Goal: Transaction & Acquisition: Purchase product/service

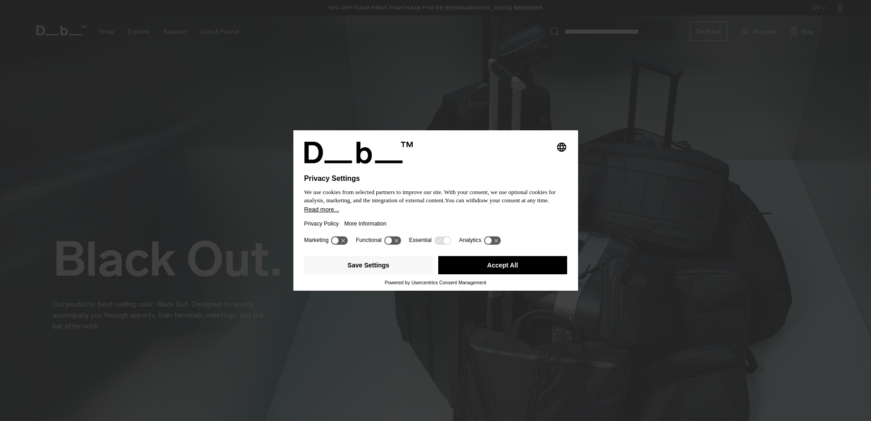
click at [520, 267] on button "Accept All" at bounding box center [502, 265] width 129 height 18
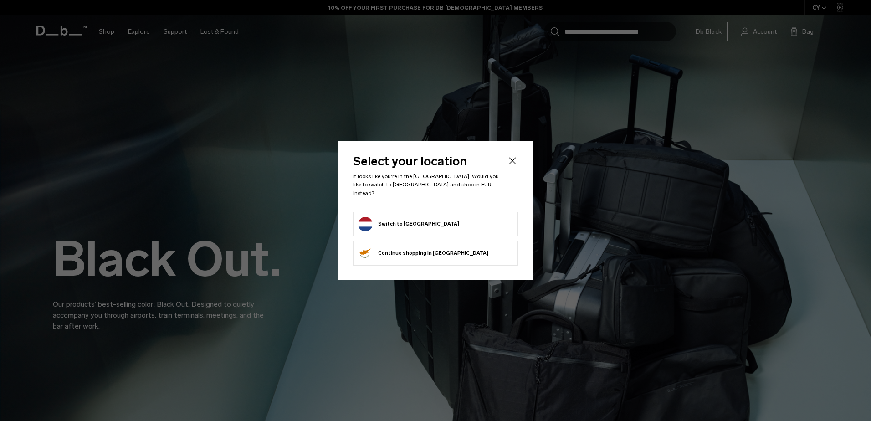
click at [467, 217] on form "Switch to Netherlands" at bounding box center [435, 224] width 155 height 15
click at [410, 219] on button "Switch to Netherlands" at bounding box center [408, 224] width 101 height 15
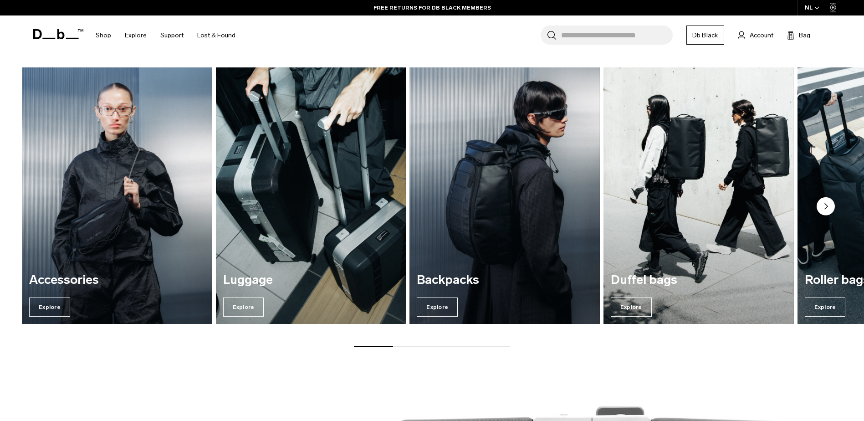
scroll to position [1321, 0]
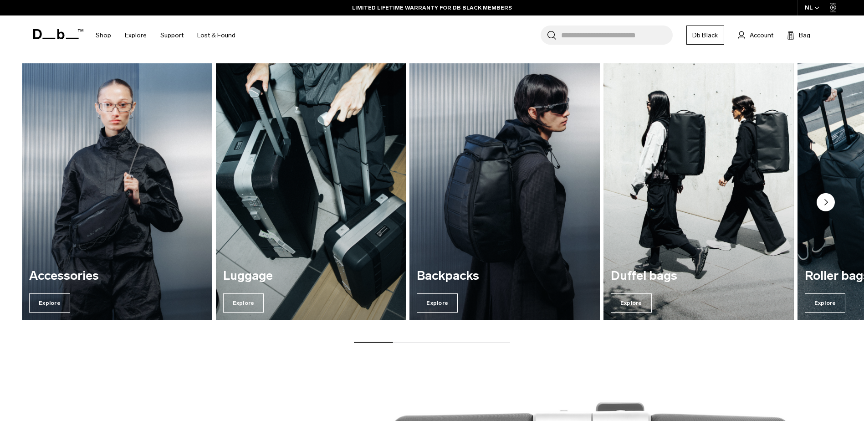
click at [527, 173] on img "3 / 7" at bounding box center [505, 191] width 196 height 265
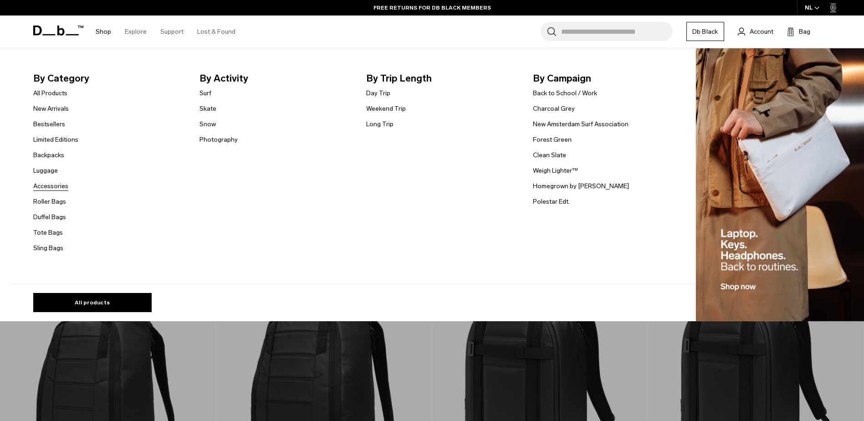
click at [52, 183] on link "Accessories" at bounding box center [50, 186] width 35 height 10
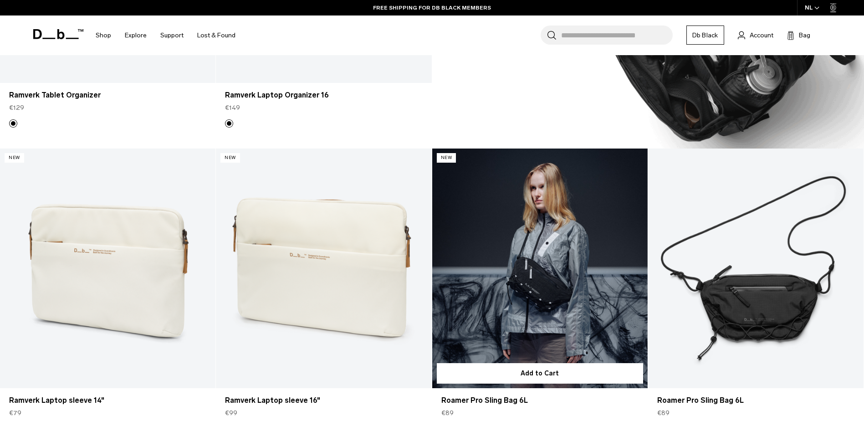
scroll to position [1048, 0]
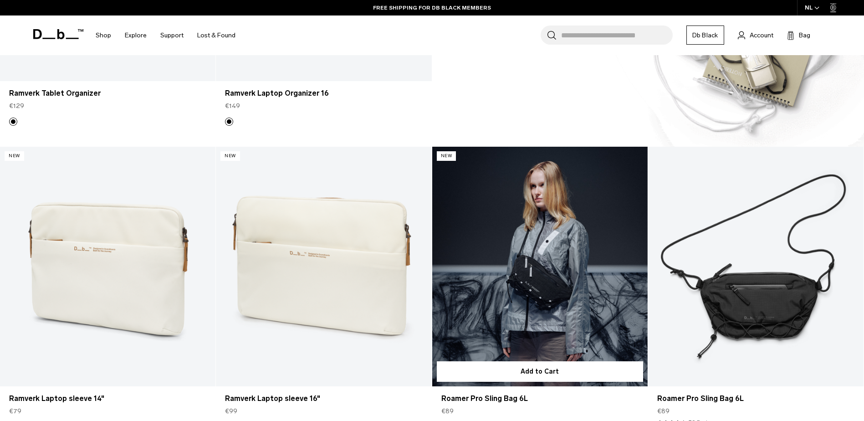
click at [533, 301] on link "Roamer Pro Sling Bag 6L" at bounding box center [539, 267] width 215 height 240
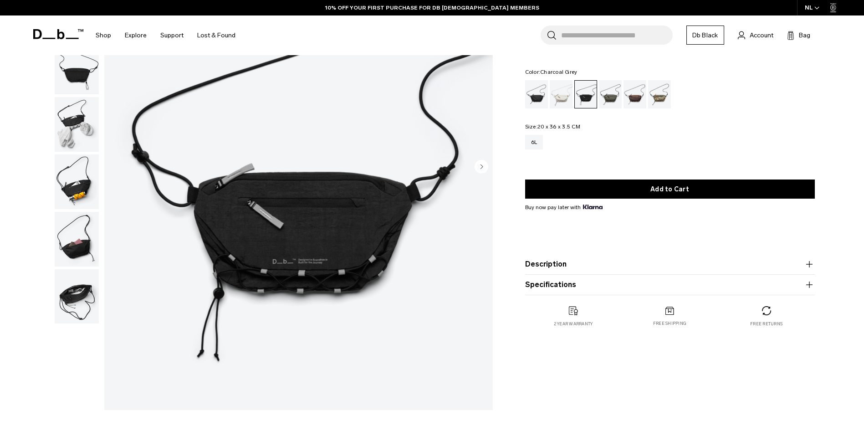
click at [72, 116] on img "button" at bounding box center [77, 124] width 44 height 55
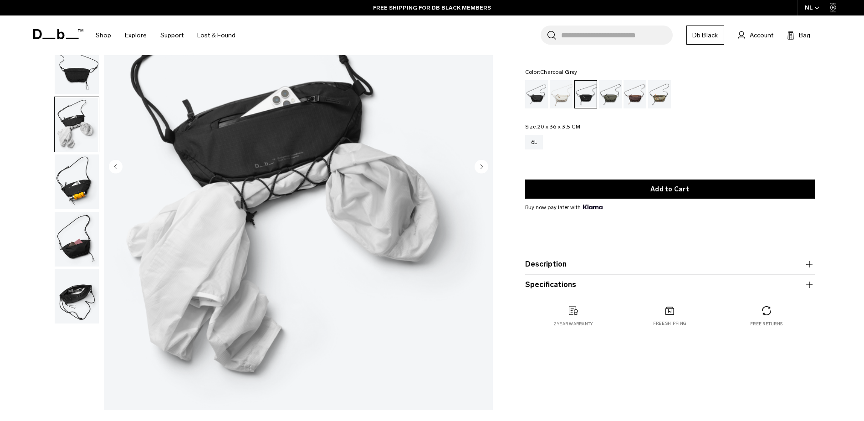
click at [82, 185] on img "button" at bounding box center [77, 181] width 44 height 55
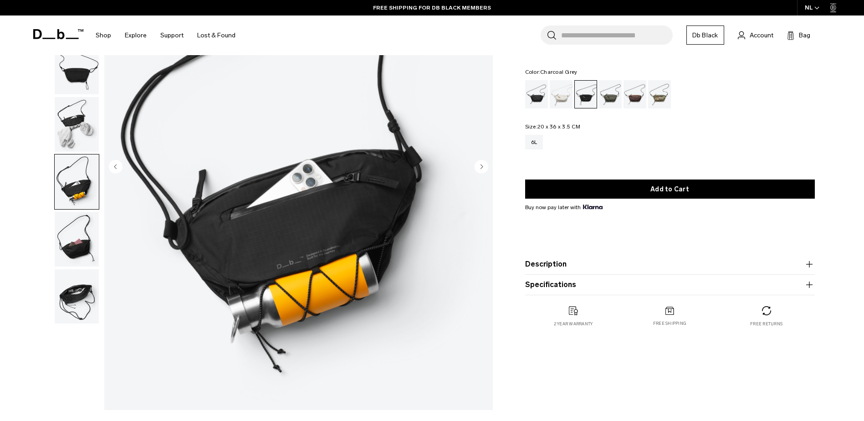
click at [75, 227] on img "button" at bounding box center [77, 239] width 44 height 55
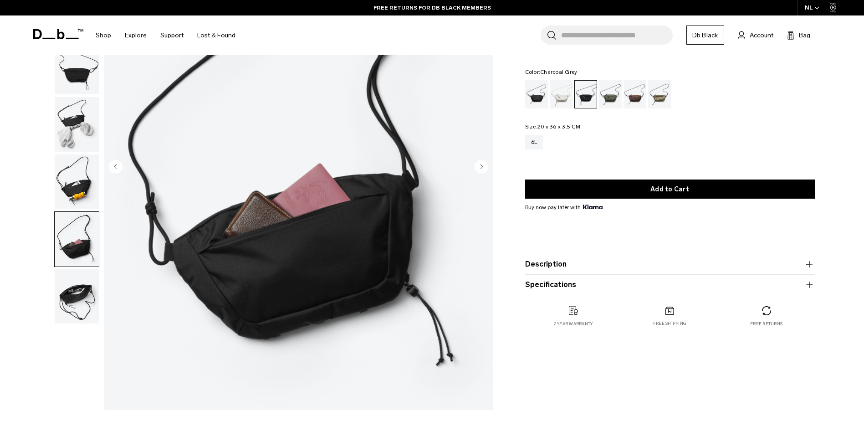
click at [71, 300] on img "button" at bounding box center [77, 296] width 44 height 55
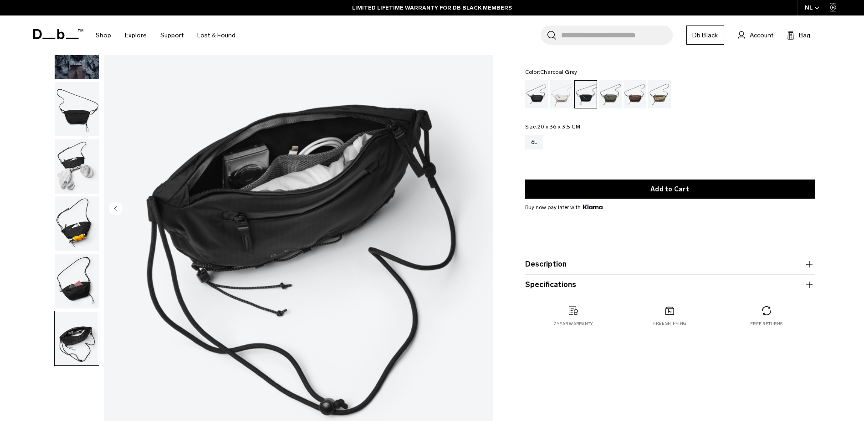
scroll to position [46, 0]
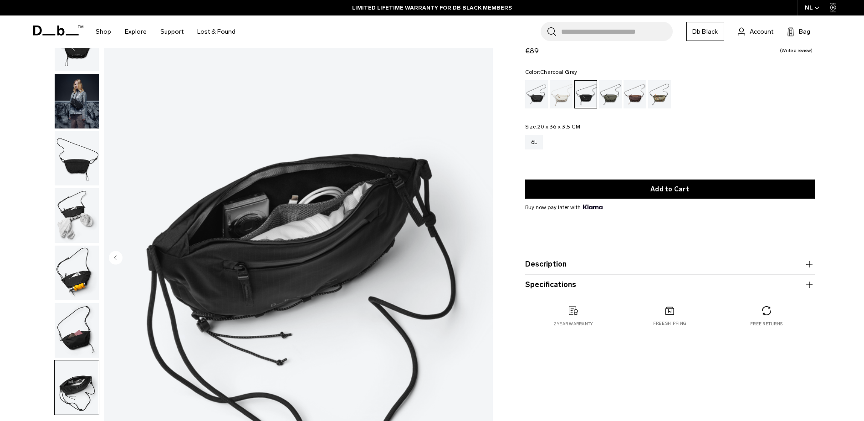
click at [85, 145] on img "button" at bounding box center [77, 158] width 44 height 55
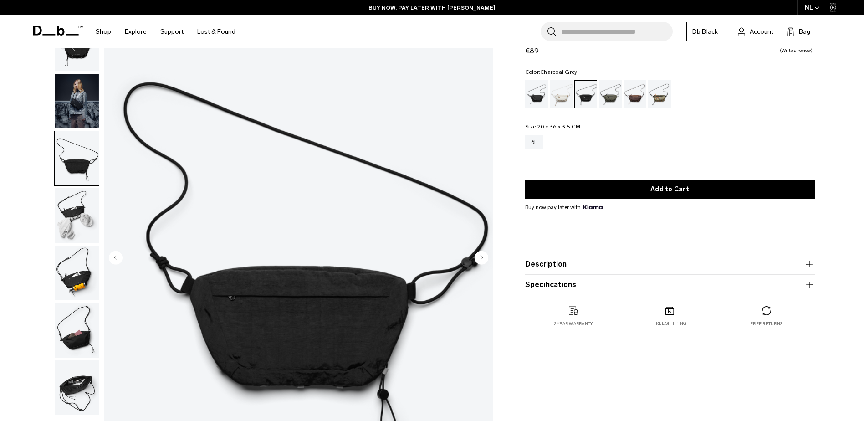
click at [72, 98] on img "button" at bounding box center [77, 101] width 44 height 55
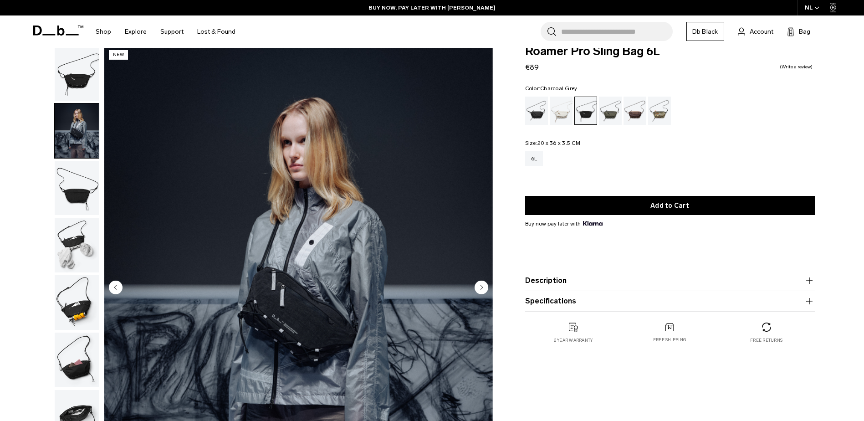
scroll to position [0, 0]
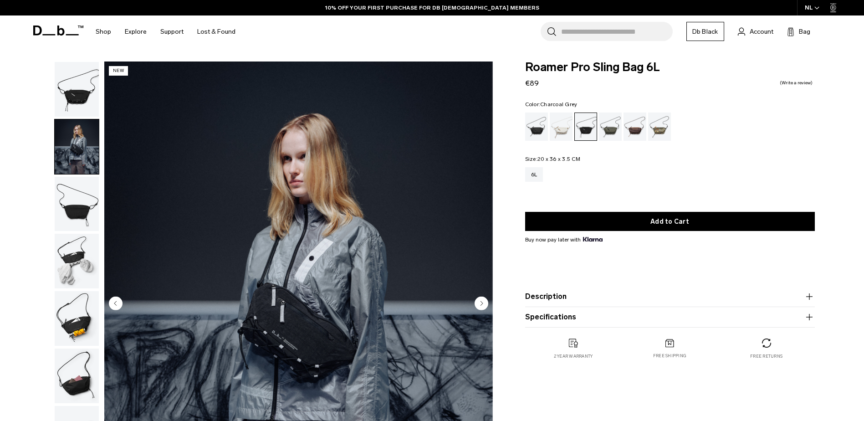
click at [76, 111] on img "button" at bounding box center [77, 89] width 44 height 55
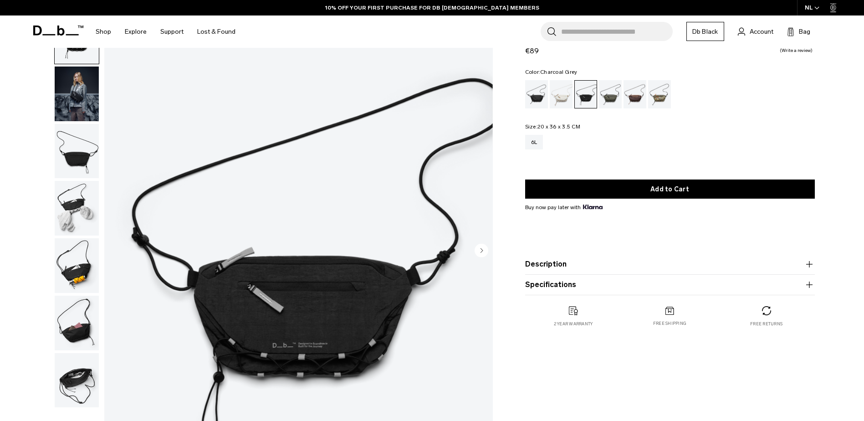
scroll to position [137, 0]
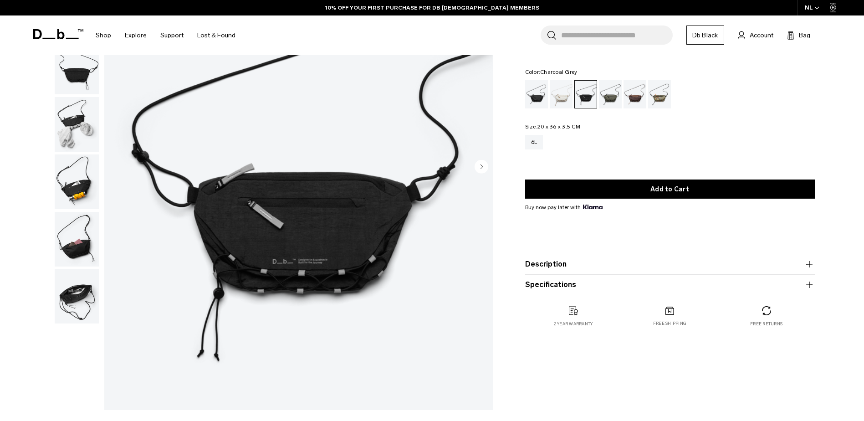
click at [291, 215] on img "1 / 7" at bounding box center [298, 167] width 389 height 485
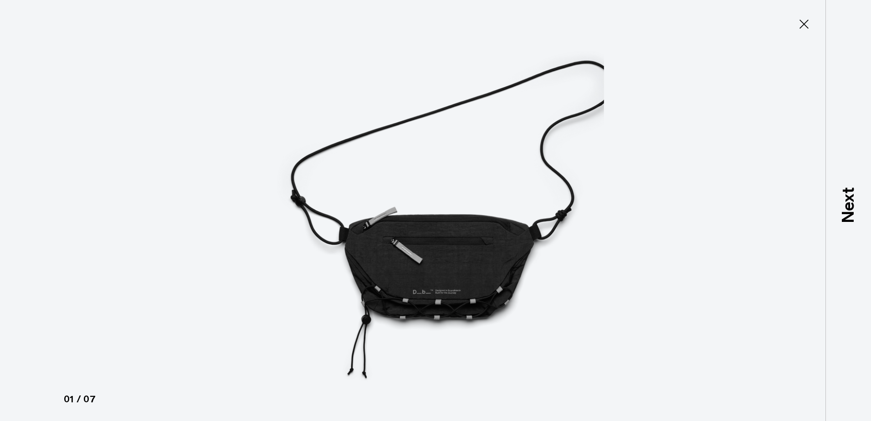
click at [804, 23] on icon at bounding box center [804, 24] width 15 height 15
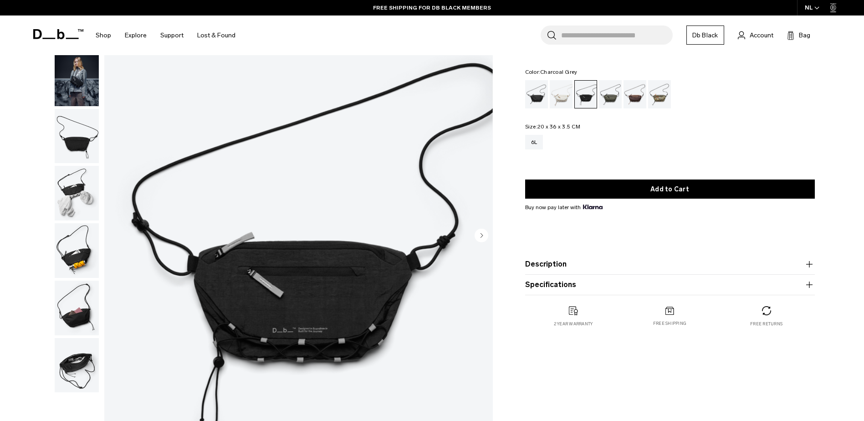
scroll to position [0, 0]
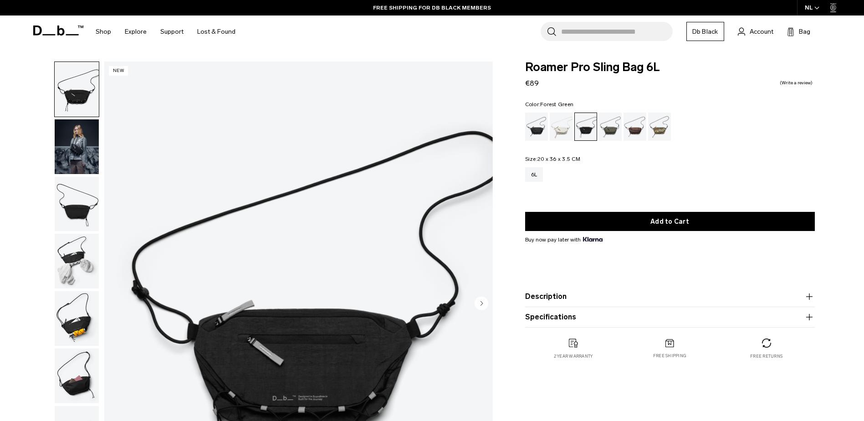
click at [602, 129] on div "Forest Green" at bounding box center [610, 127] width 23 height 28
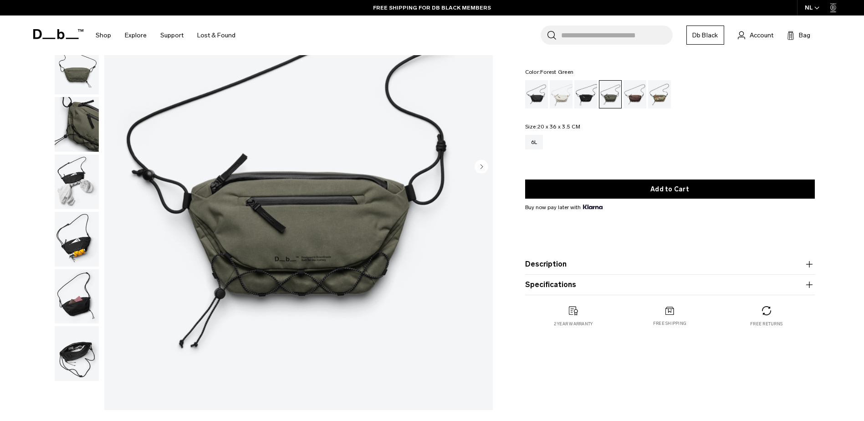
scroll to position [91, 0]
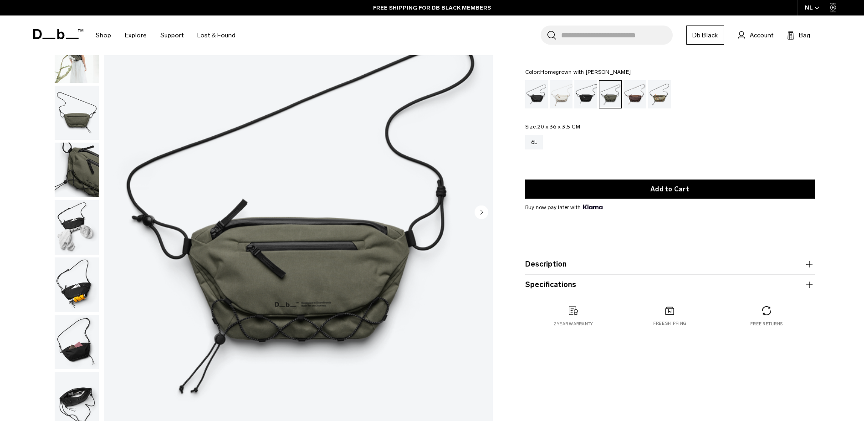
click at [629, 93] on div "Homegrown with Lu" at bounding box center [635, 94] width 23 height 28
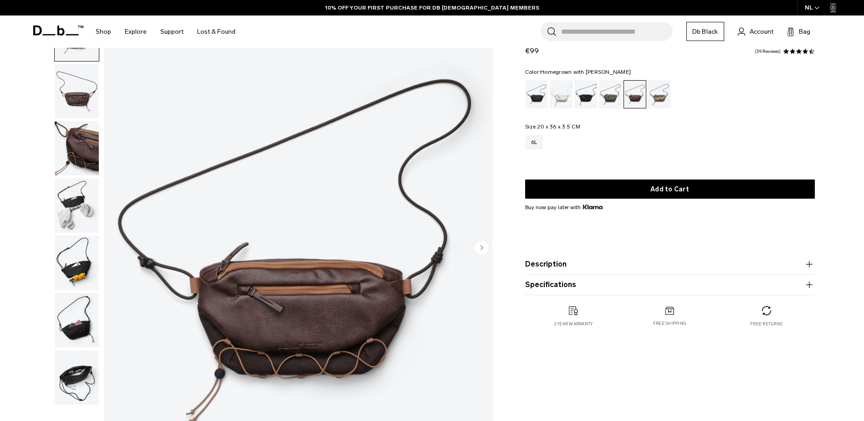
scroll to position [46, 0]
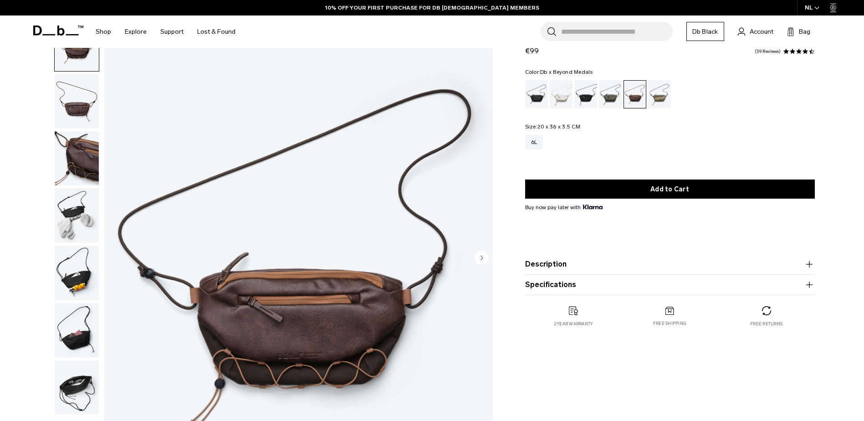
click at [662, 93] on div "Db x Beyond Medals" at bounding box center [659, 94] width 23 height 28
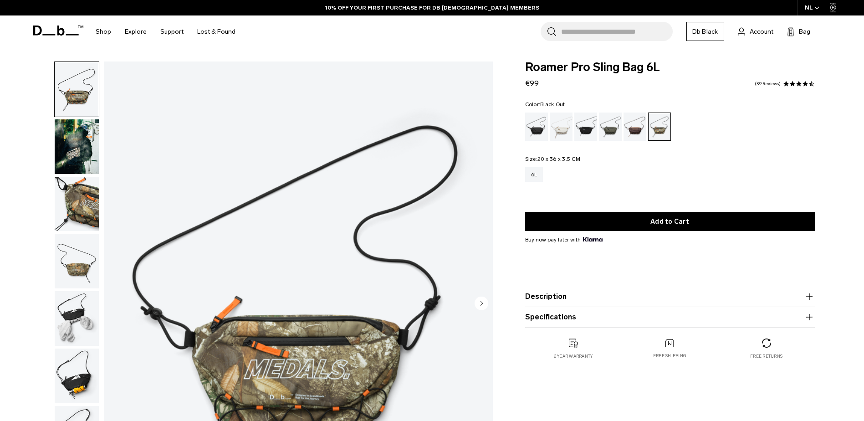
click at [530, 121] on div "Black Out" at bounding box center [536, 127] width 23 height 28
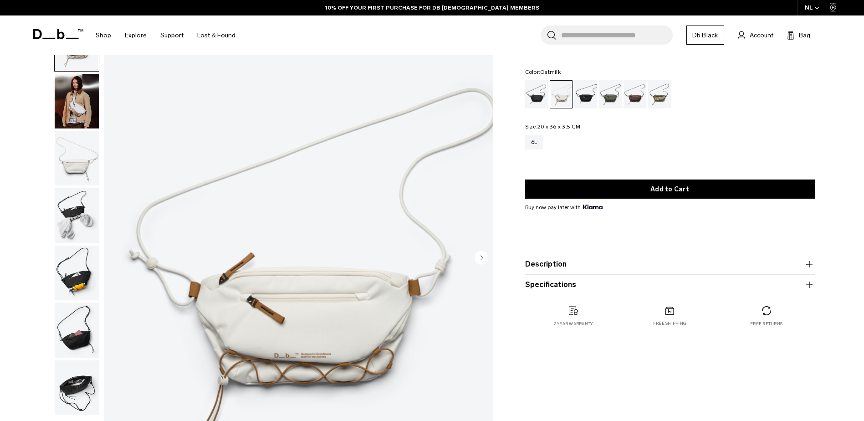
scroll to position [137, 0]
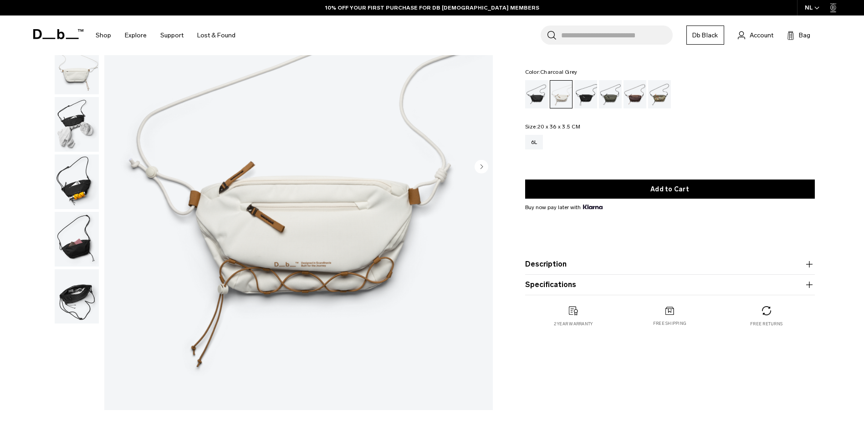
click at [582, 96] on div "Charcoal Grey" at bounding box center [585, 94] width 23 height 28
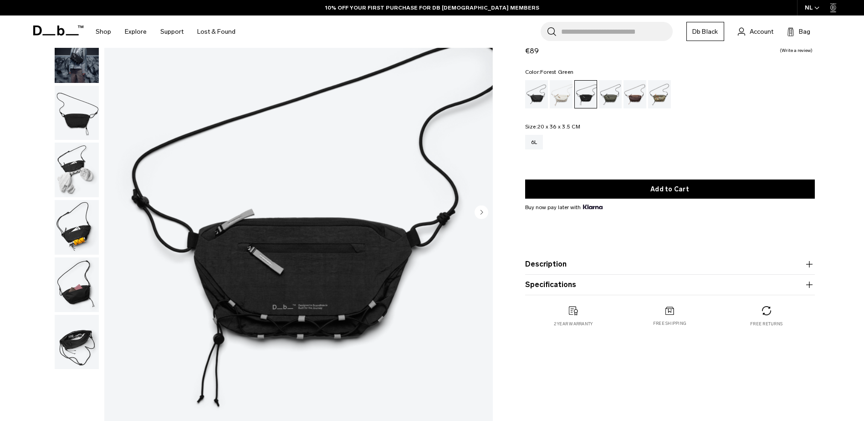
click at [605, 97] on div "Forest Green" at bounding box center [610, 94] width 23 height 28
